Goal: Information Seeking & Learning: Learn about a topic

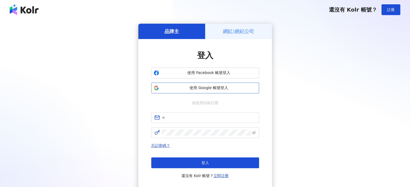
click at [222, 90] on span "使用 Google 帳號登入" at bounding box center [208, 88] width 95 height 5
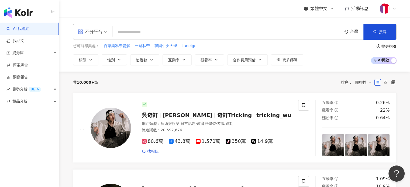
click at [164, 35] on input "search" at bounding box center [227, 32] width 225 height 10
type input "***"
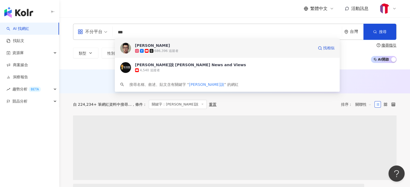
click at [179, 49] on div "686,396 追蹤者" at bounding box center [224, 50] width 179 height 5
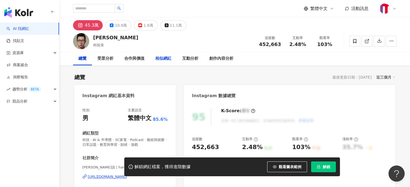
click at [158, 61] on div "相似網紅" at bounding box center [163, 59] width 16 height 6
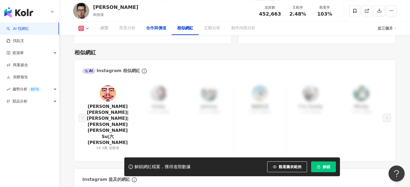
click at [160, 31] on div "合作與價值" at bounding box center [156, 28] width 20 height 6
click at [159, 32] on div "合作與價值" at bounding box center [156, 28] width 31 height 13
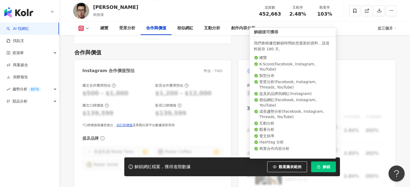
click at [321, 167] on button "解鎖" at bounding box center [323, 167] width 25 height 11
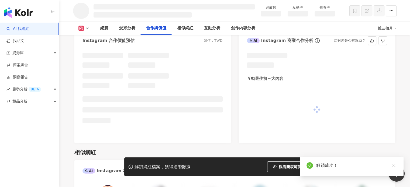
scroll to position [625, 0]
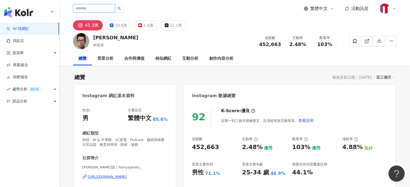
click at [115, 7] on input "search" at bounding box center [94, 8] width 42 height 9
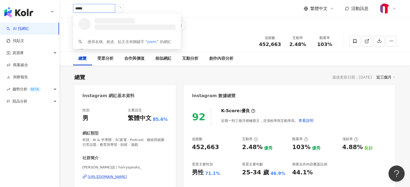
type input "******"
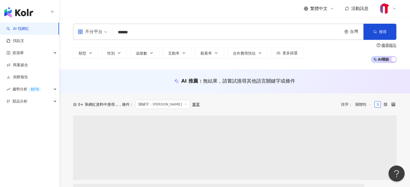
drag, startPoint x: 124, startPoint y: 31, endPoint x: 73, endPoint y: 28, distance: 50.5
click at [73, 28] on div "不分平台 joeman ****** 台灣 搜尋" at bounding box center [235, 32] width 324 height 16
type input "***"
click at [375, 33] on icon "button" at bounding box center [375, 32] width 4 height 4
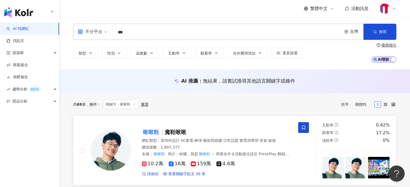
click at [116, 145] on img at bounding box center [111, 151] width 40 height 40
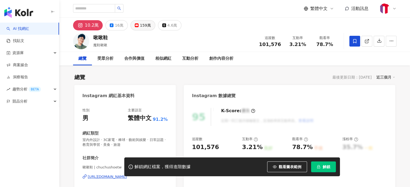
click at [142, 27] on div "159萬" at bounding box center [145, 26] width 11 height 8
click at [141, 25] on div "159萬" at bounding box center [145, 26] width 11 height 8
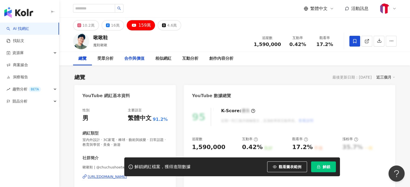
drag, startPoint x: 135, startPoint y: 60, endPoint x: 141, endPoint y: 76, distance: 17.6
click at [134, 59] on div "合作與價值" at bounding box center [134, 59] width 20 height 6
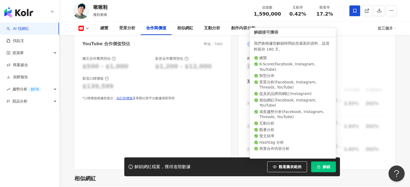
click at [322, 167] on button "解鎖" at bounding box center [323, 167] width 25 height 11
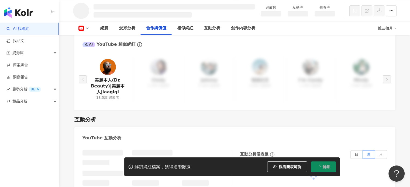
scroll to position [586, 0]
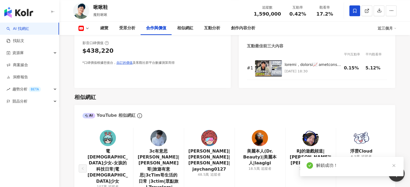
scroll to position [650, 0]
